Goal: Find specific page/section: Find specific page/section

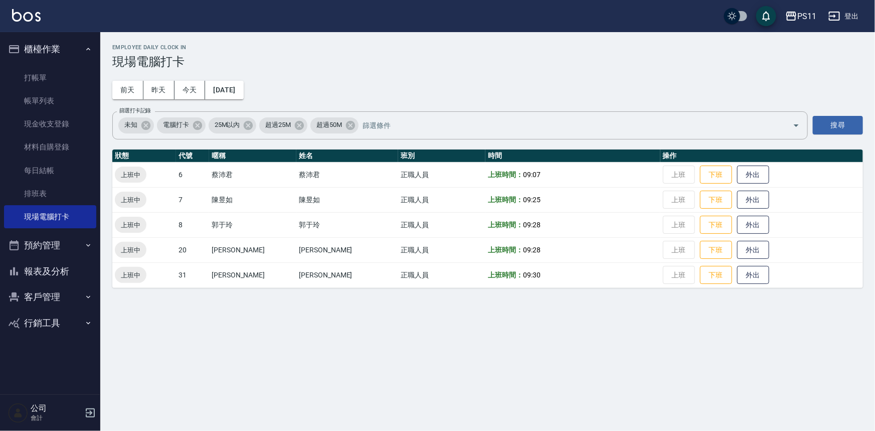
click at [65, 269] on button "報表及分析" at bounding box center [50, 271] width 92 height 26
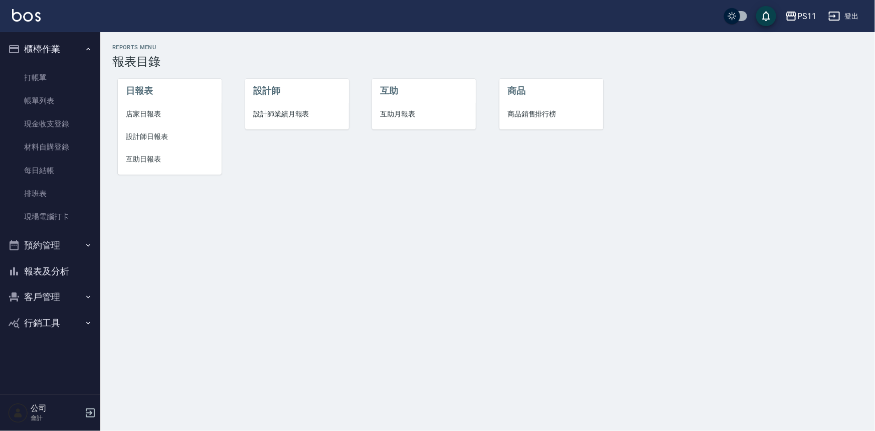
click at [160, 162] on span "互助日報表" at bounding box center [170, 159] width 88 height 11
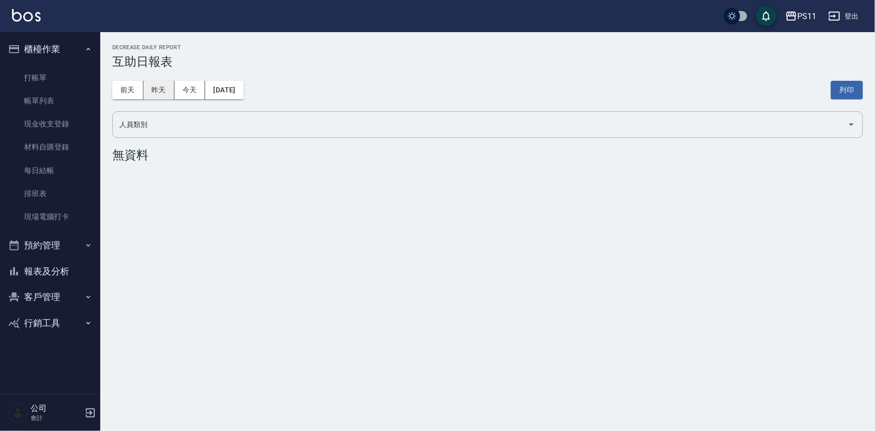
click at [160, 89] on button "昨天" at bounding box center [158, 90] width 31 height 19
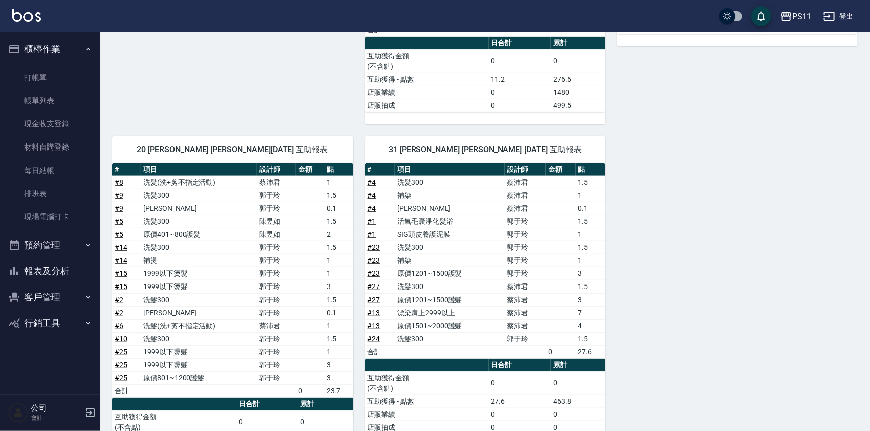
scroll to position [358, 0]
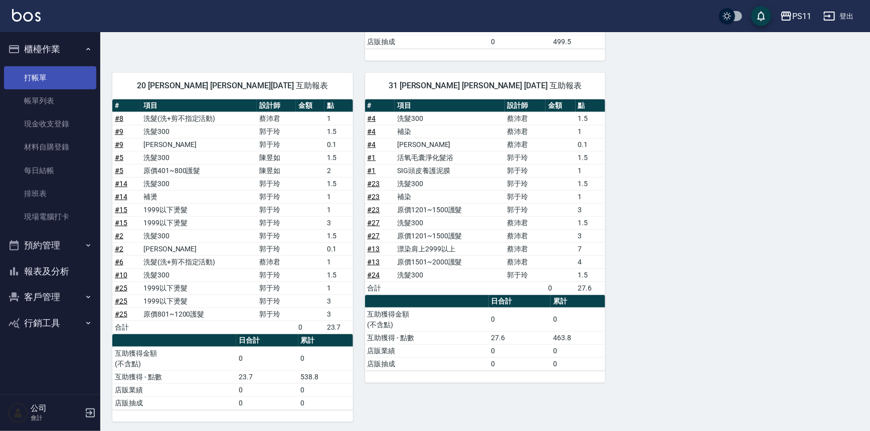
click at [80, 83] on link "打帳單" at bounding box center [50, 77] width 92 height 23
